Goal: Task Accomplishment & Management: Complete application form

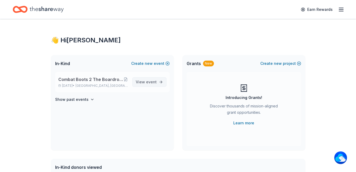
click at [153, 81] on span "event" at bounding box center [151, 82] width 11 height 5
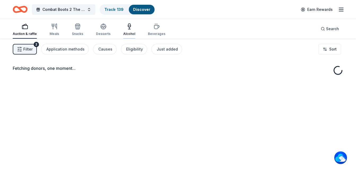
click at [127, 31] on div "Alcohol" at bounding box center [129, 29] width 12 height 13
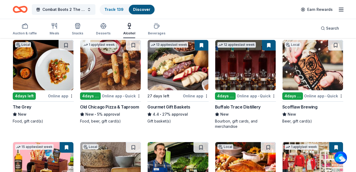
scroll to position [79, 0]
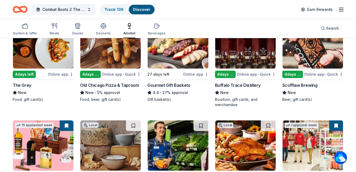
click at [301, 85] on div "Scofflaw Brewing" at bounding box center [299, 85] width 35 height 6
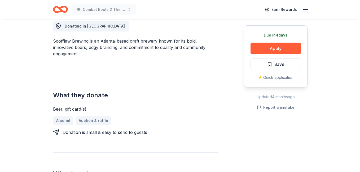
scroll to position [159, 0]
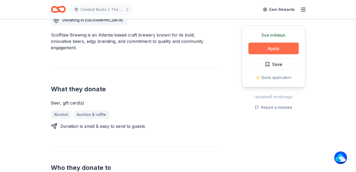
click at [276, 48] on button "Apply" at bounding box center [273, 49] width 50 height 12
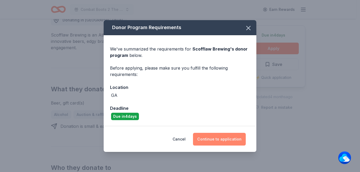
click at [220, 136] on button "Continue to application" at bounding box center [219, 139] width 53 height 13
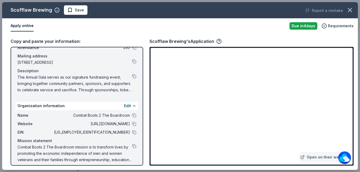
scroll to position [39, 0]
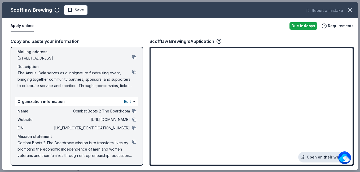
click at [323, 157] on link "Open on their website" at bounding box center [324, 157] width 52 height 11
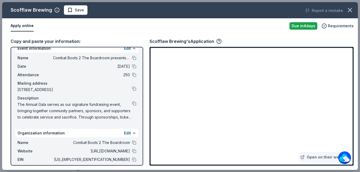
scroll to position [0, 0]
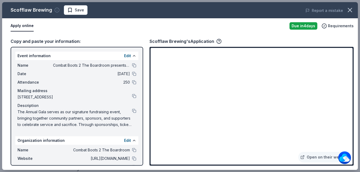
click at [54, 10] on icon "button" at bounding box center [56, 9] width 5 height 5
